Goal: Information Seeking & Learning: Learn about a topic

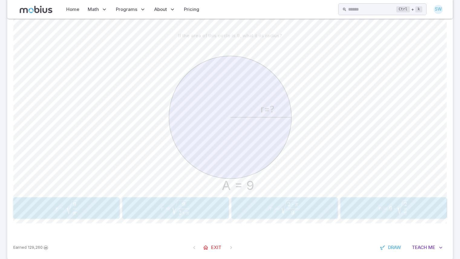
scroll to position [139, 0]
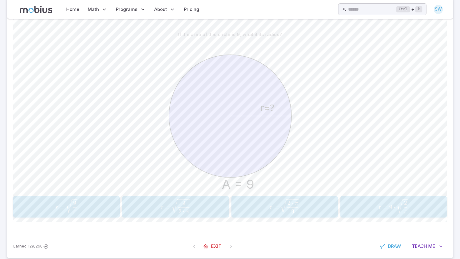
click at [97, 202] on span "r = π 9 ​ ​" at bounding box center [66, 206] width 93 height 15
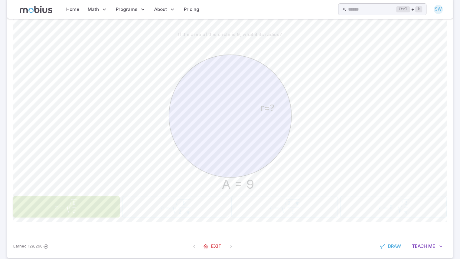
scroll to position [124, 0]
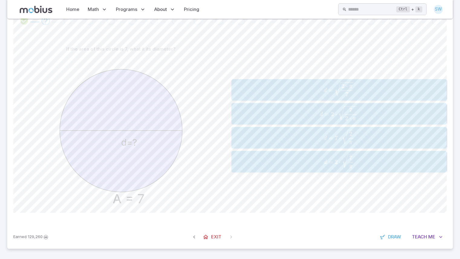
click at [337, 161] on span "2" at bounding box center [336, 161] width 3 height 7
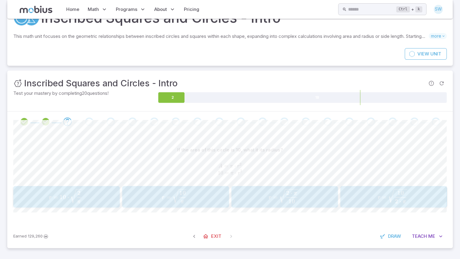
scroll to position [23, 0]
click at [195, 197] on span "r = π 10 ​ ​" at bounding box center [175, 196] width 94 height 15
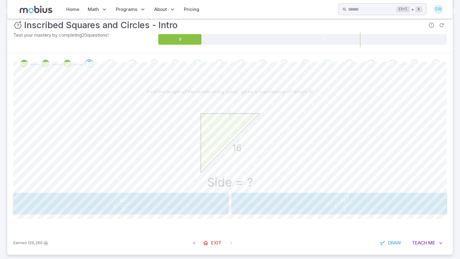
scroll to position [87, 0]
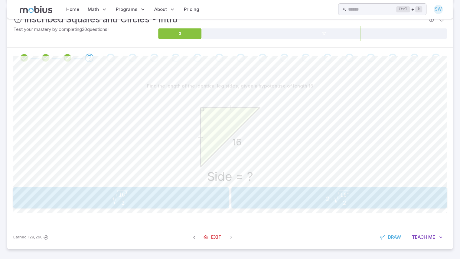
click at [206, 199] on span "2 16 2 ​ ​" at bounding box center [120, 197] width 193 height 15
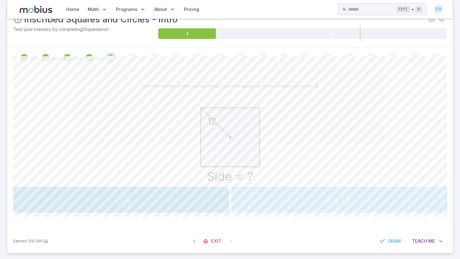
click at [276, 198] on span "2 ⋅ 2 12 2 ​ ​" at bounding box center [339, 198] width 212 height 15
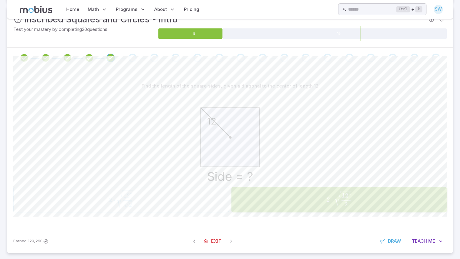
scroll to position [77, 0]
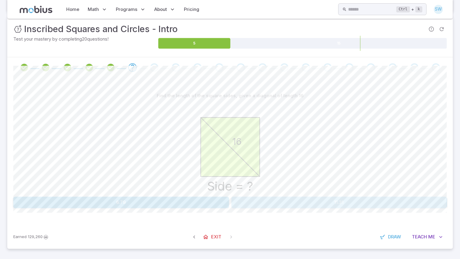
click at [272, 201] on button "11.31" at bounding box center [339, 201] width 216 height 11
click at [223, 201] on button "128" at bounding box center [121, 201] width 216 height 11
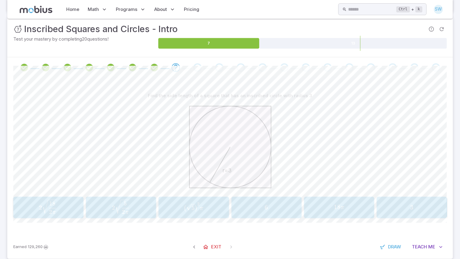
click at [324, 211] on div "18 π 18\pi 18 π" at bounding box center [339, 207] width 66 height 17
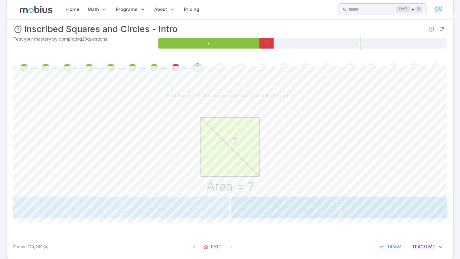
click at [214, 205] on span "2 7 2 ​" at bounding box center [121, 206] width 212 height 14
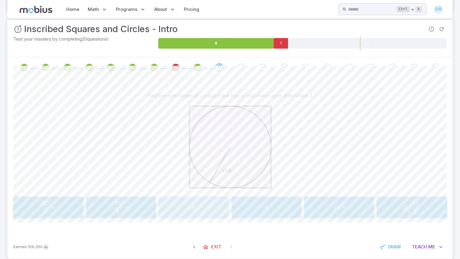
click at [213, 207] on span "8" at bounding box center [194, 207] width 66 height 8
click at [320, 204] on span "8" at bounding box center [339, 207] width 66 height 8
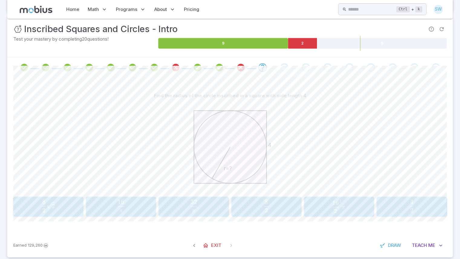
click at [407, 209] on span "2 4 ​" at bounding box center [411, 205] width 66 height 13
click at [206, 205] on span "64" at bounding box center [194, 207] width 66 height 8
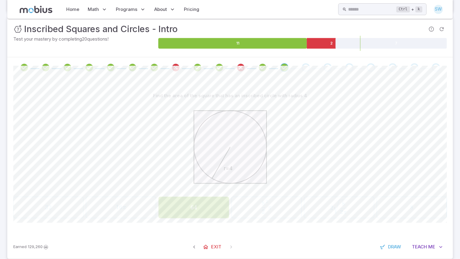
scroll to position [64, 0]
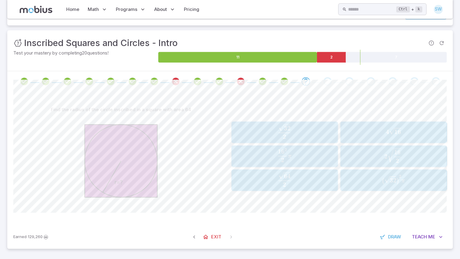
click at [375, 136] on div "4 16 4\sqrt{16} 4 16 ​" at bounding box center [393, 132] width 103 height 17
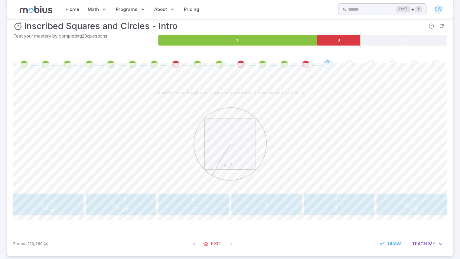
scroll to position [81, 0]
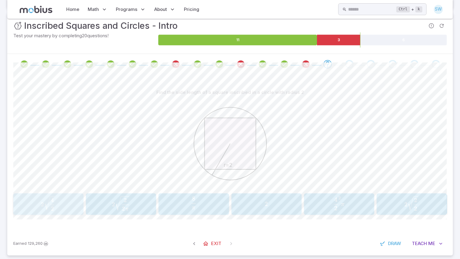
click at [53, 201] on icon "button" at bounding box center [49, 203] width 11 height 15
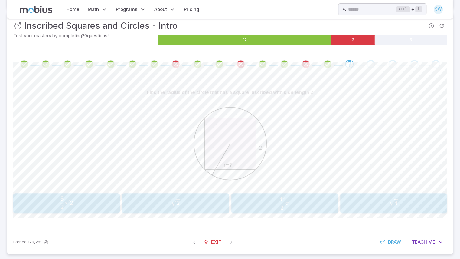
click at [291, 199] on span "2 4 2 ​ π" at bounding box center [283, 202] width 93 height 13
click at [207, 203] on span "2 3 ​" at bounding box center [194, 202] width 66 height 13
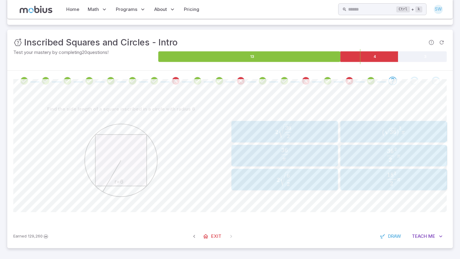
scroll to position [64, 0]
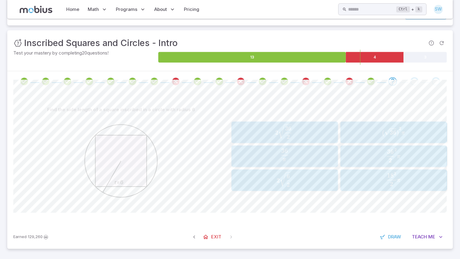
click at [297, 176] on span "2 2 6 ​ ​" at bounding box center [284, 179] width 94 height 15
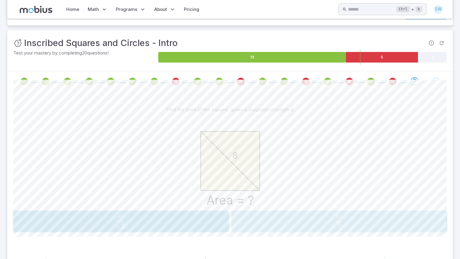
click at [279, 224] on span "2 8 2 ​" at bounding box center [339, 220] width 212 height 14
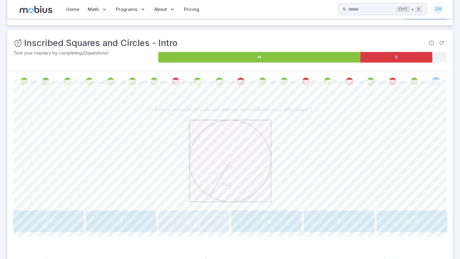
click at [215, 221] on span "2 2 π 4 ​ ​" at bounding box center [193, 220] width 60 height 15
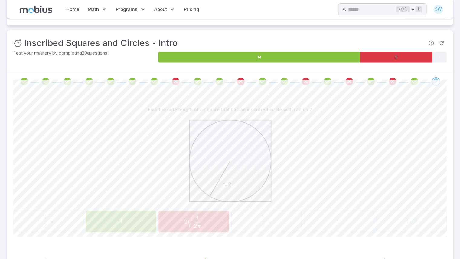
scroll to position [0, 0]
